Goal: Information Seeking & Learning: Learn about a topic

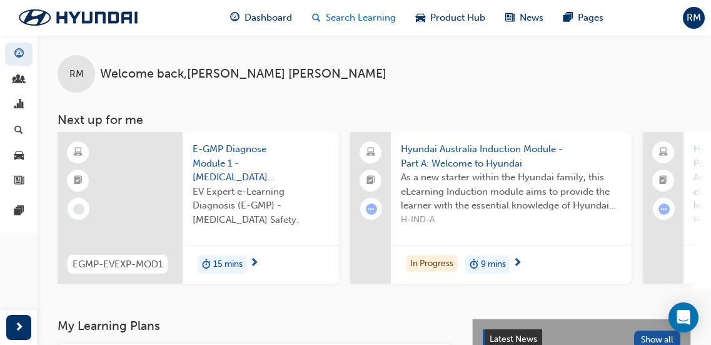
click at [352, 19] on span "Search Learning" at bounding box center [361, 18] width 70 height 14
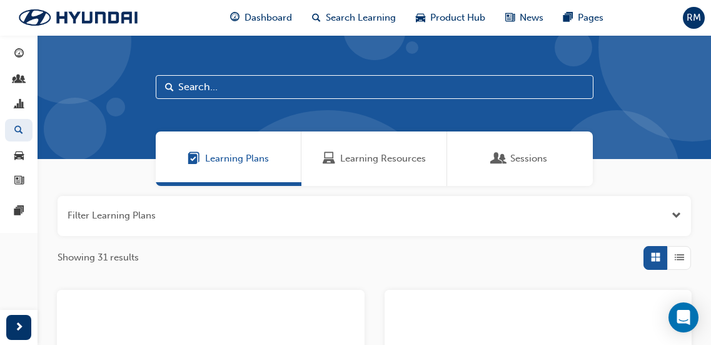
click at [375, 155] on span "Learning Resources" at bounding box center [383, 158] width 86 height 14
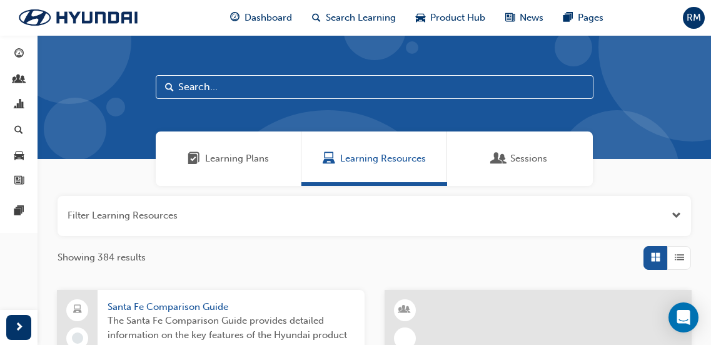
click at [204, 86] on input "text" at bounding box center [375, 87] width 438 height 24
type input "adas"
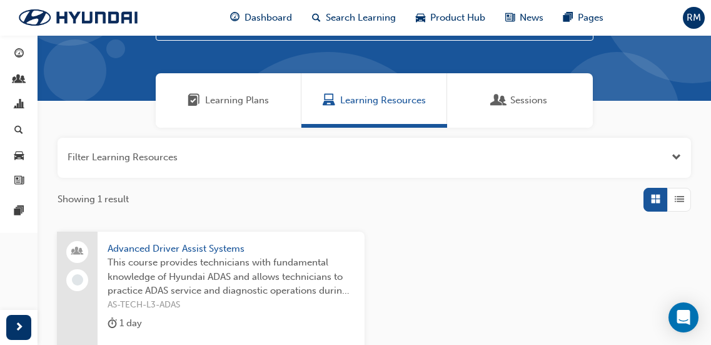
scroll to position [63, 0]
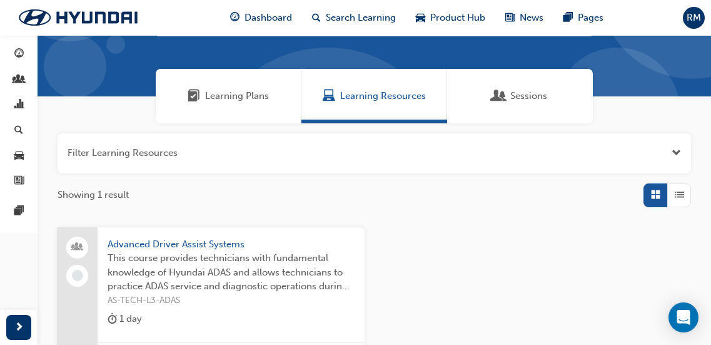
click at [272, 249] on span "Advanced Driver Assist Systems" at bounding box center [231, 244] width 247 height 14
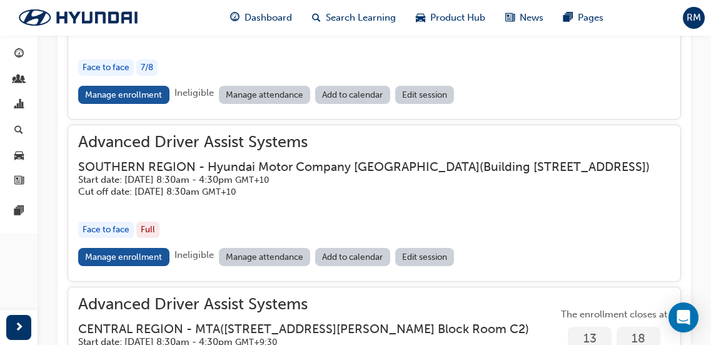
scroll to position [1306, 0]
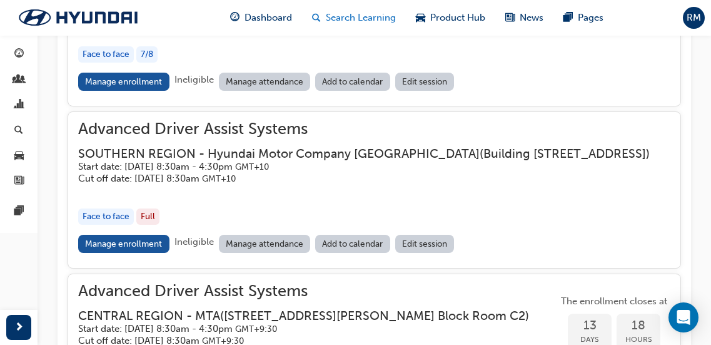
click at [362, 21] on span "Search Learning" at bounding box center [361, 18] width 70 height 14
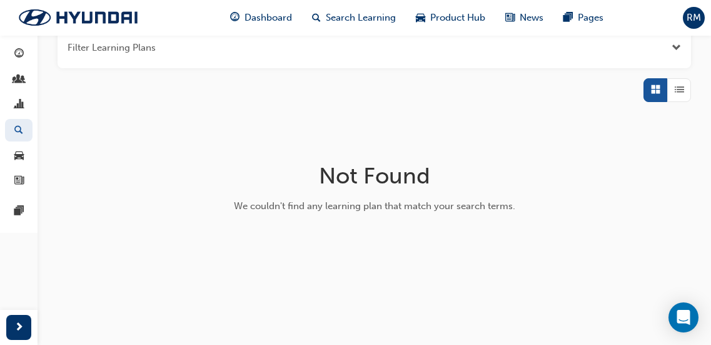
scroll to position [167, 0]
click at [375, 19] on span "Search Learning" at bounding box center [361, 18] width 70 height 14
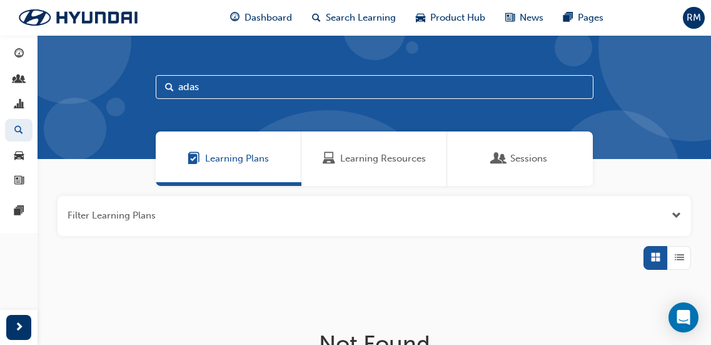
scroll to position [63, 0]
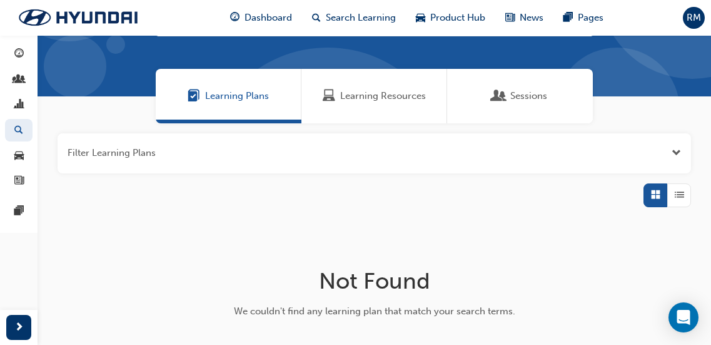
click at [384, 96] on span "Learning Resources" at bounding box center [383, 96] width 86 height 14
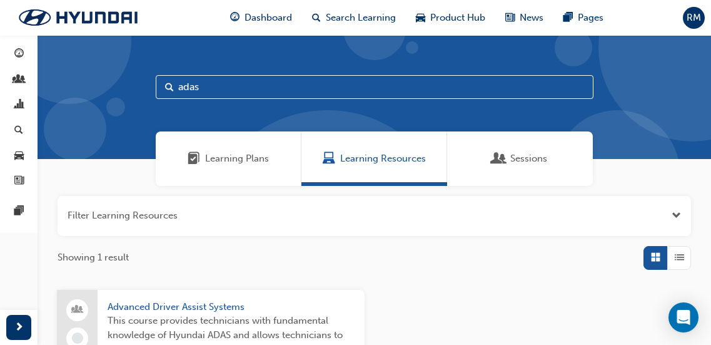
drag, startPoint x: 156, startPoint y: 97, endPoint x: 66, endPoint y: 93, distance: 89.5
click at [68, 94] on div "adas" at bounding box center [375, 97] width 674 height 124
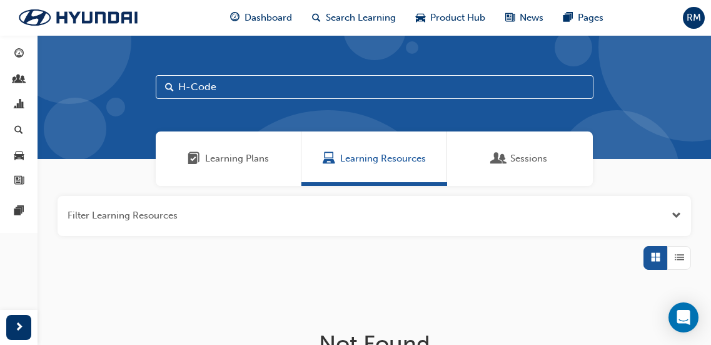
type input "H-Code"
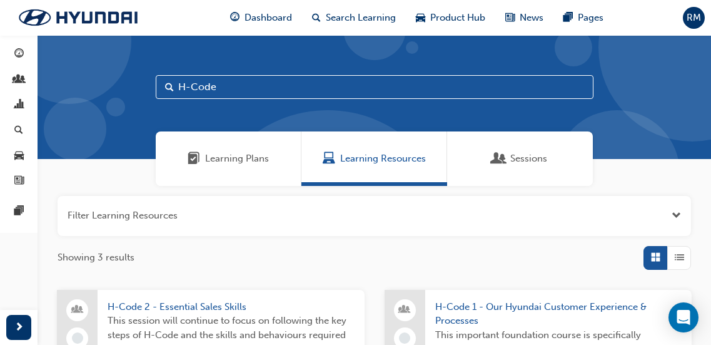
scroll to position [63, 0]
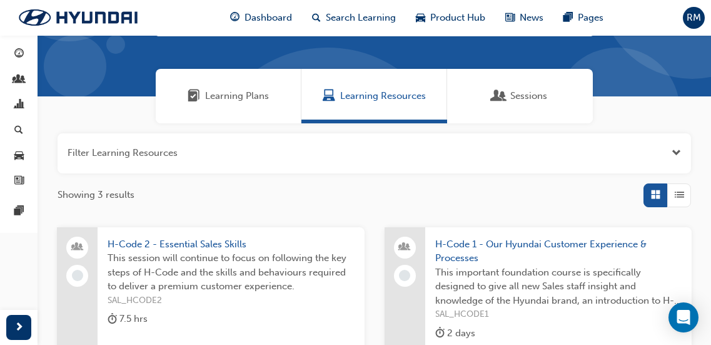
click at [233, 290] on span "This session will continue to focus on following the key steps of H-Code and th…" at bounding box center [231, 272] width 247 height 43
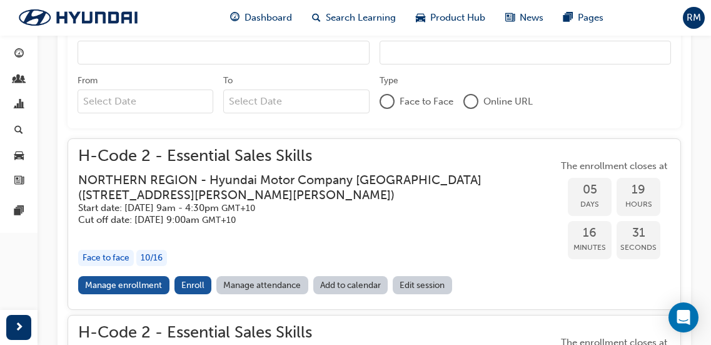
scroll to position [594, 0]
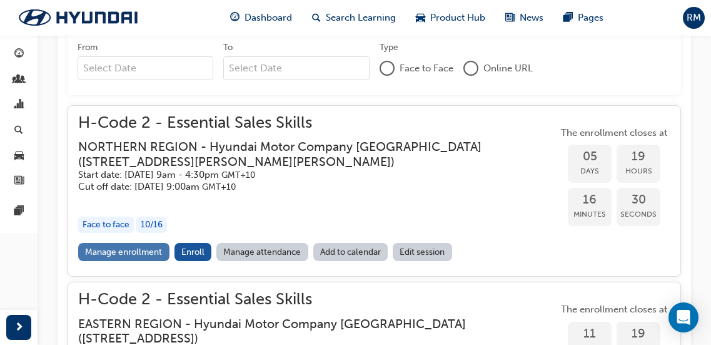
click at [131, 252] on link "Manage enrollment" at bounding box center [123, 252] width 91 height 18
